Goal: Information Seeking & Learning: Learn about a topic

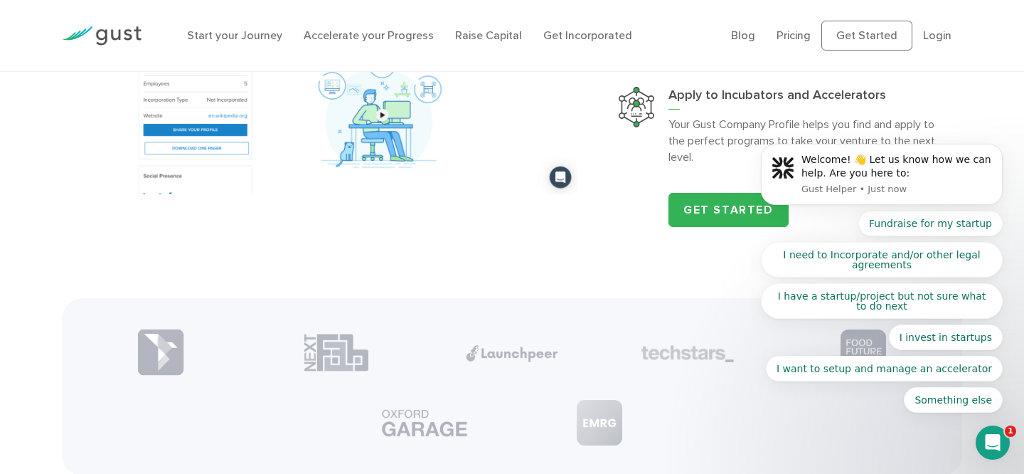
scroll to position [1555, 0]
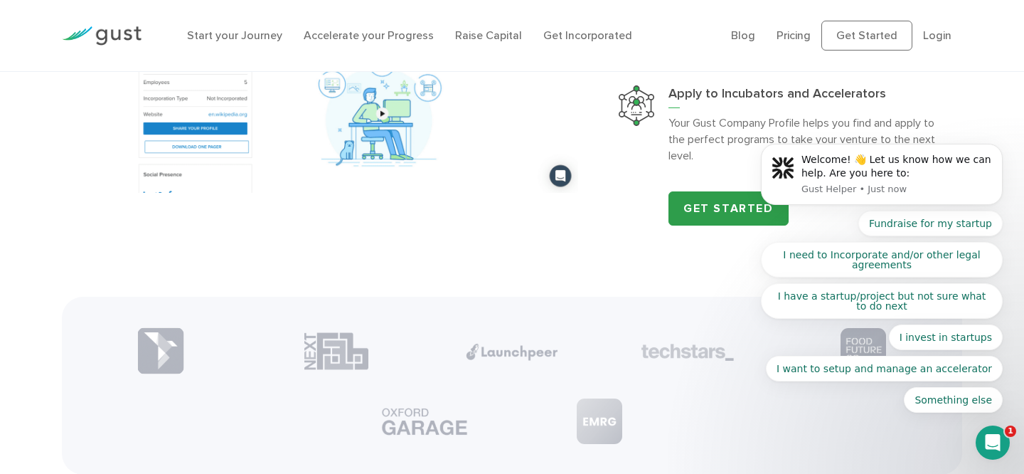
click at [710, 208] on link "Get Started" at bounding box center [728, 208] width 120 height 34
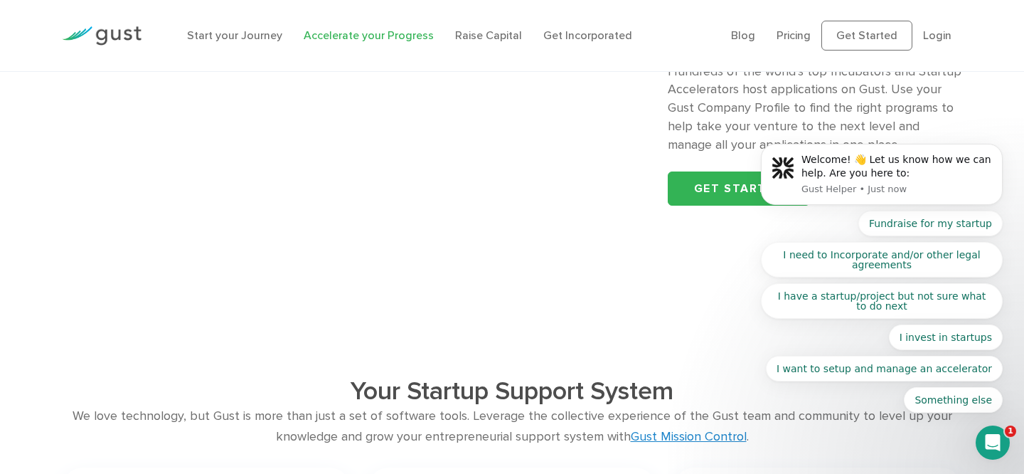
scroll to position [1660, 0]
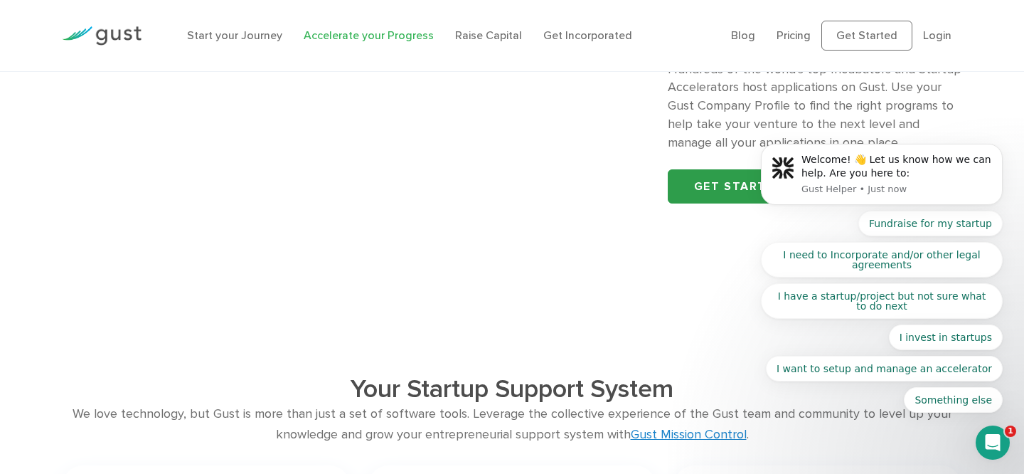
click at [716, 203] on link "Get started" at bounding box center [739, 186] width 142 height 34
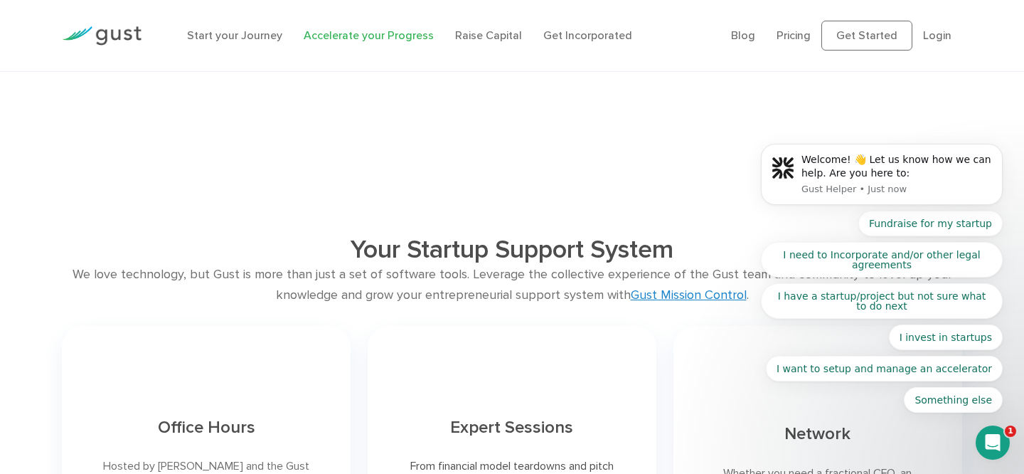
scroll to position [1797, 0]
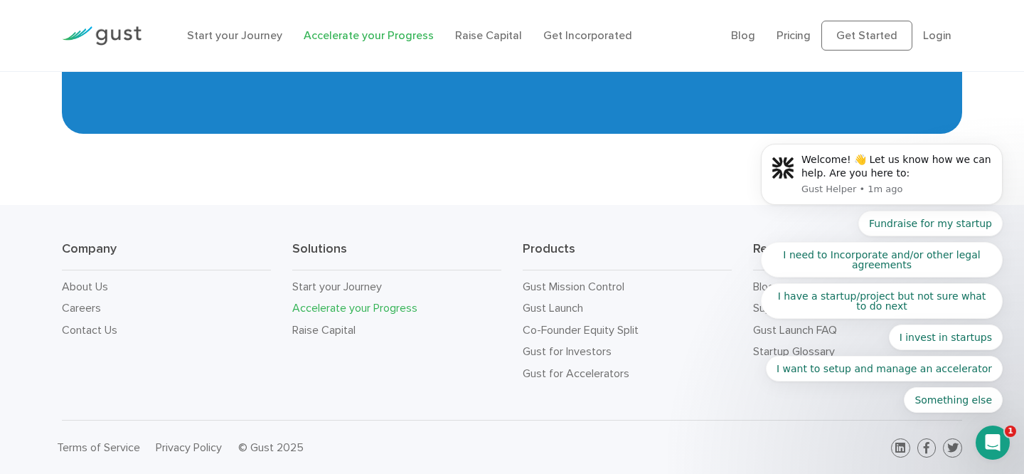
scroll to position [2576, 0]
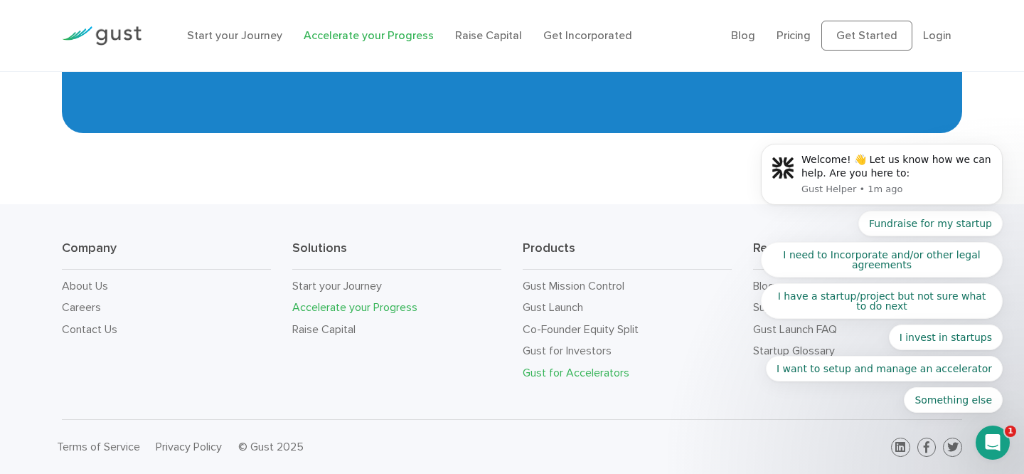
click at [585, 375] on link "Gust for Accelerators" at bounding box center [576, 373] width 107 height 14
